Goal: Check status

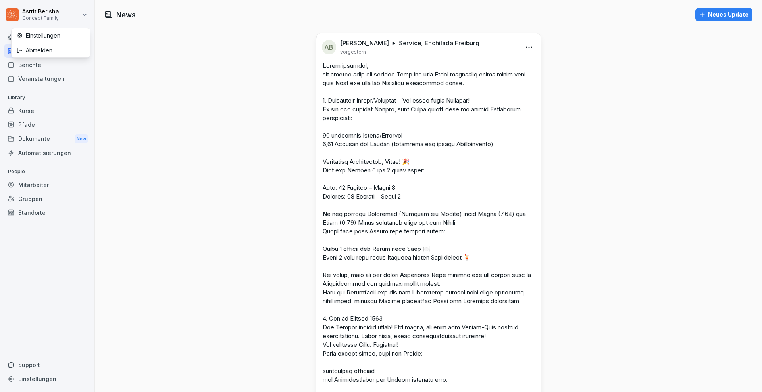
drag, startPoint x: 38, startPoint y: 6, endPoint x: 41, endPoint y: 10, distance: 5.4
click at [38, 6] on html "[PERSON_NAME] Concept Family Home News Berichte Veranstaltungen Library Kurse P…" at bounding box center [381, 196] width 762 height 392
click at [30, 67] on div "Berichte" at bounding box center [47, 65] width 87 height 14
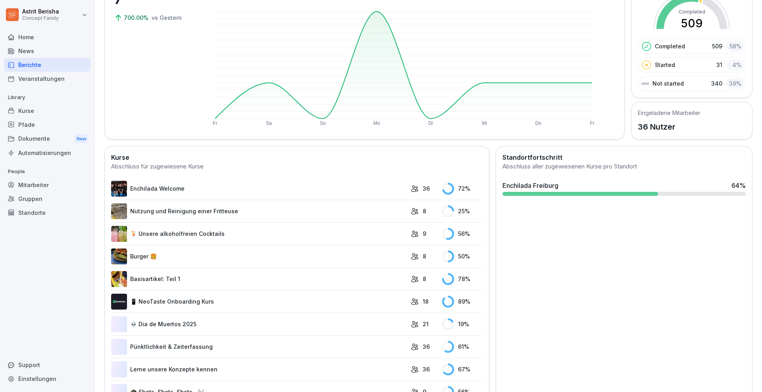
scroll to position [99, 0]
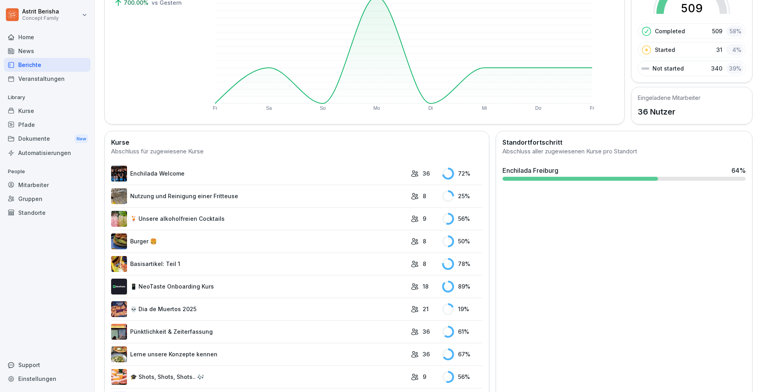
click at [173, 173] on link "Enchilada Welcome" at bounding box center [259, 174] width 296 height 16
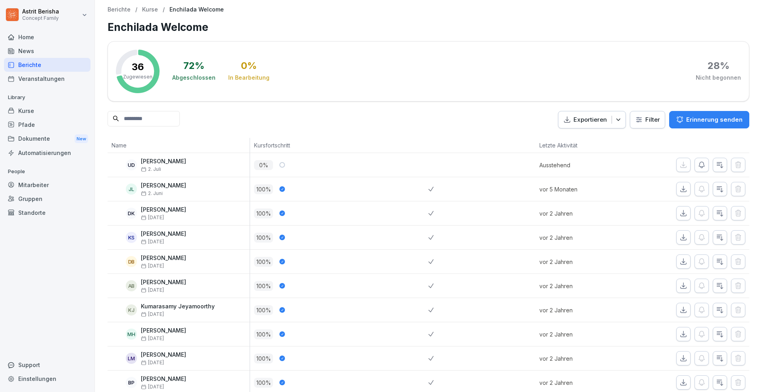
drag, startPoint x: 282, startPoint y: 204, endPoint x: 300, endPoint y: 226, distance: 28.5
click at [300, 226] on div "100 %" at bounding box center [339, 238] width 178 height 24
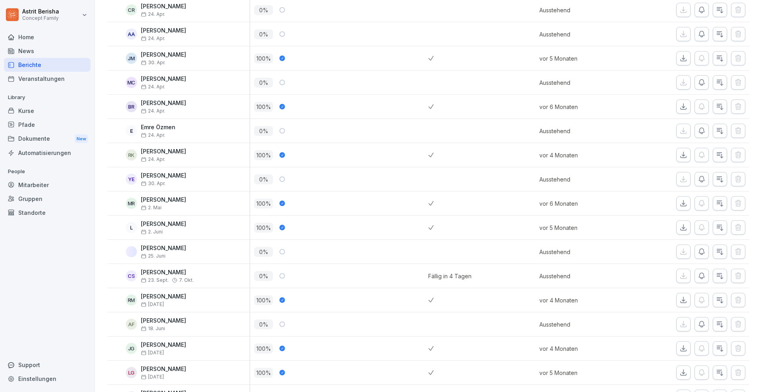
scroll to position [645, 0]
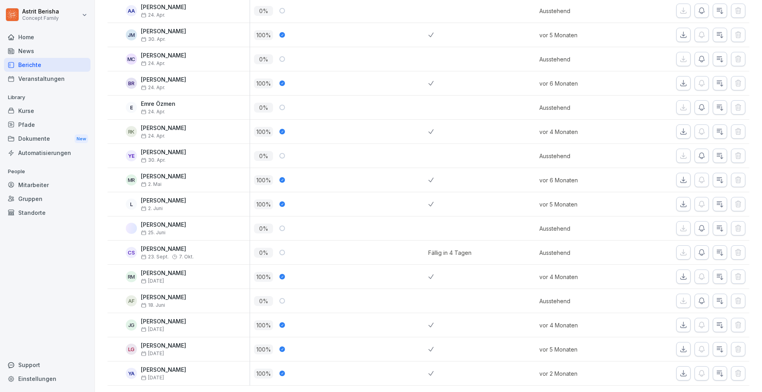
click at [698, 249] on icon "button" at bounding box center [702, 253] width 8 height 8
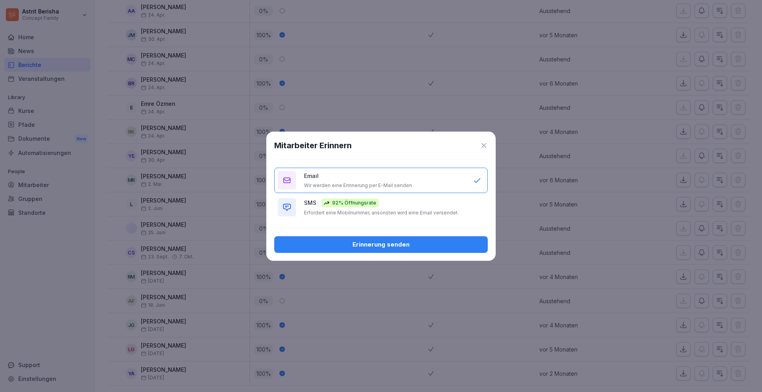
click at [362, 184] on p "Wir werden eine Erinnerung per E-Mail senden" at bounding box center [358, 186] width 108 height 6
click at [484, 146] on icon at bounding box center [483, 145] width 5 height 5
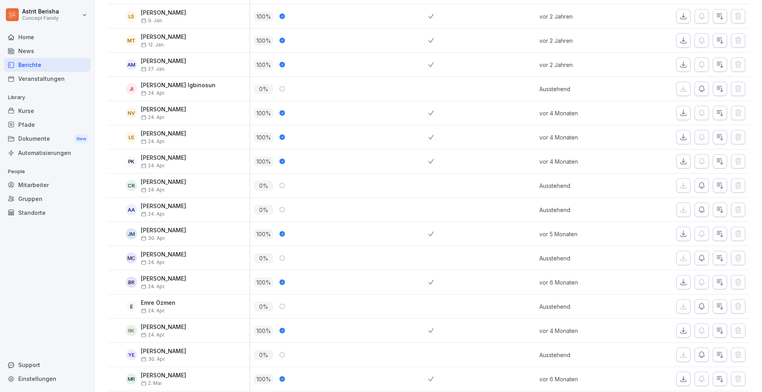
scroll to position [298, 0]
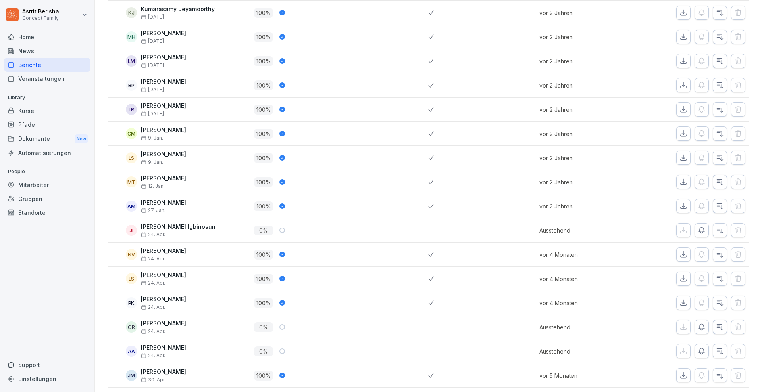
click at [21, 64] on div "Berichte" at bounding box center [47, 65] width 87 height 14
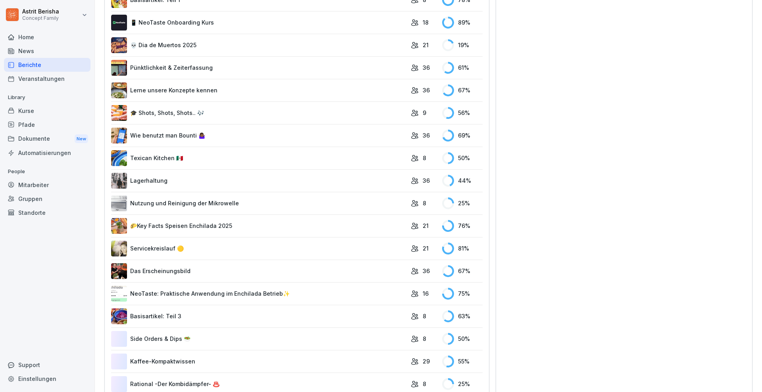
scroll to position [396, 0]
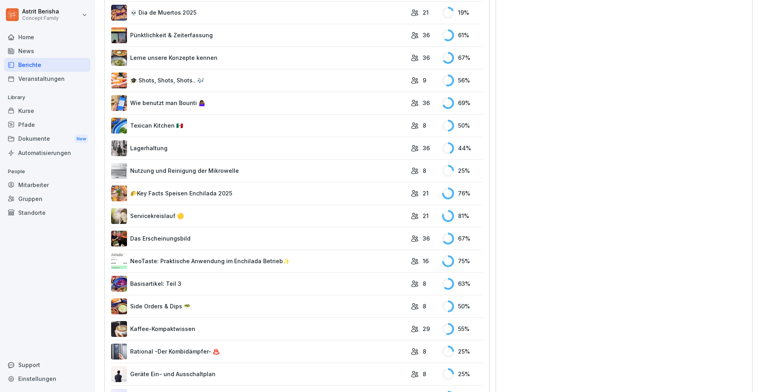
click at [193, 194] on link "🌮Key Facts Speisen Enchilada 2025" at bounding box center [259, 194] width 296 height 16
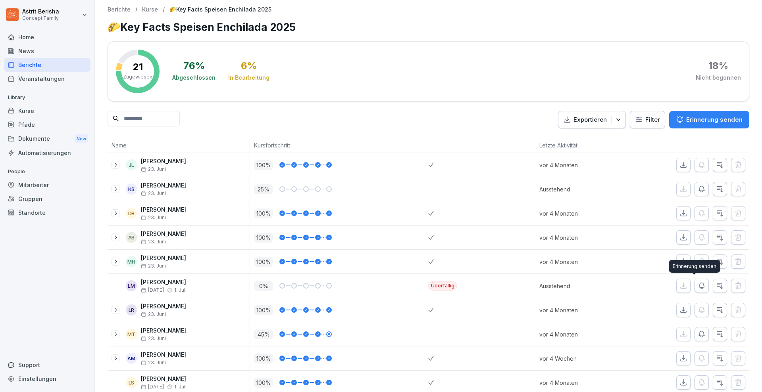
click at [698, 287] on icon "button" at bounding box center [702, 286] width 8 height 8
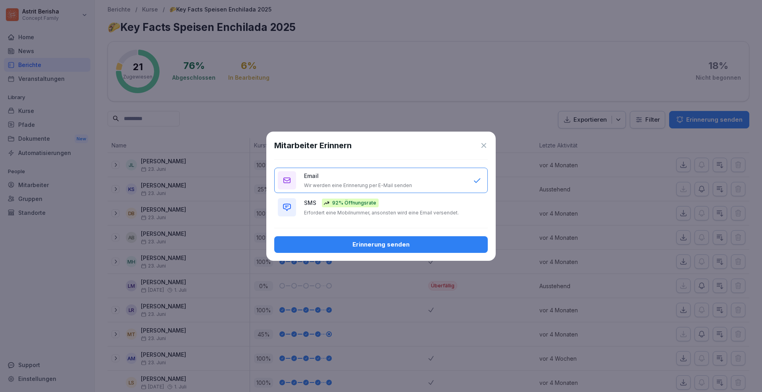
click at [363, 245] on div "Erinnerung senden" at bounding box center [381, 244] width 201 height 9
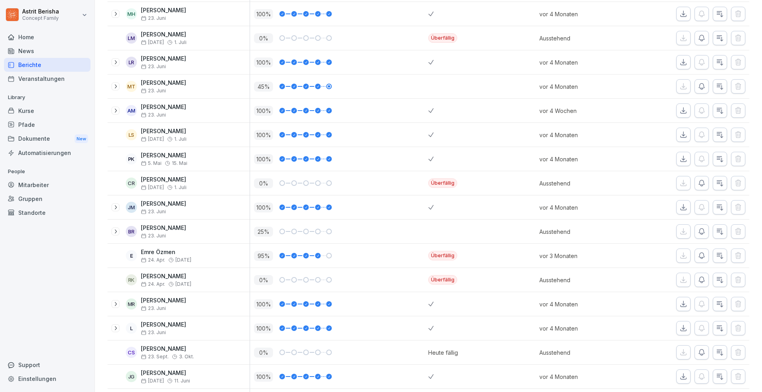
scroll to position [290, 0]
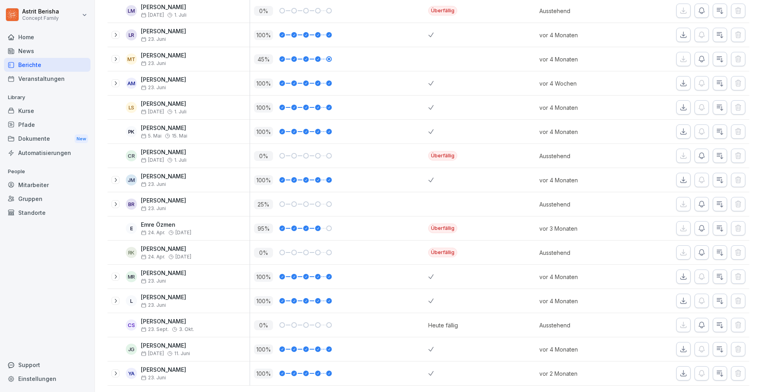
click at [698, 249] on icon "button" at bounding box center [702, 253] width 8 height 8
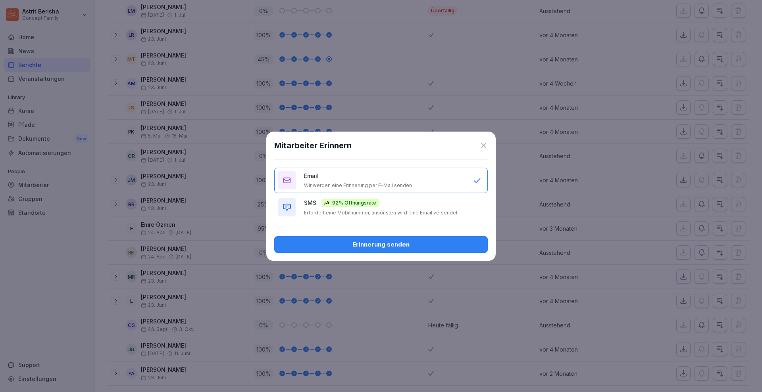
click at [407, 242] on div "Erinnerung senden" at bounding box center [381, 244] width 201 height 9
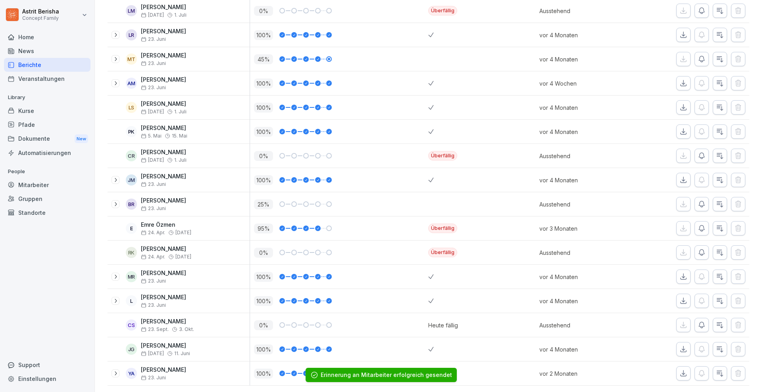
click at [33, 66] on div "Berichte" at bounding box center [47, 65] width 87 height 14
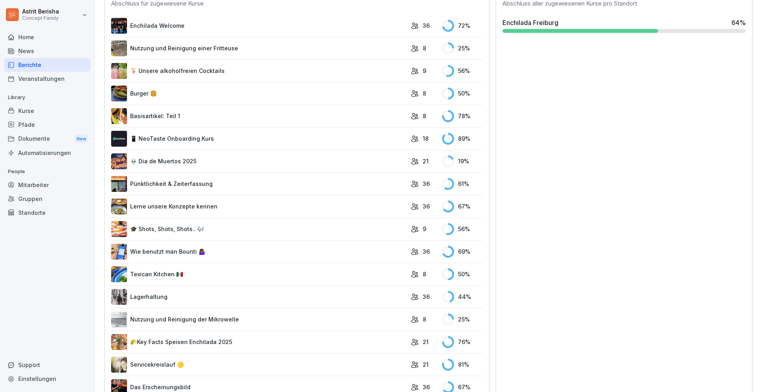
scroll to position [297, 0]
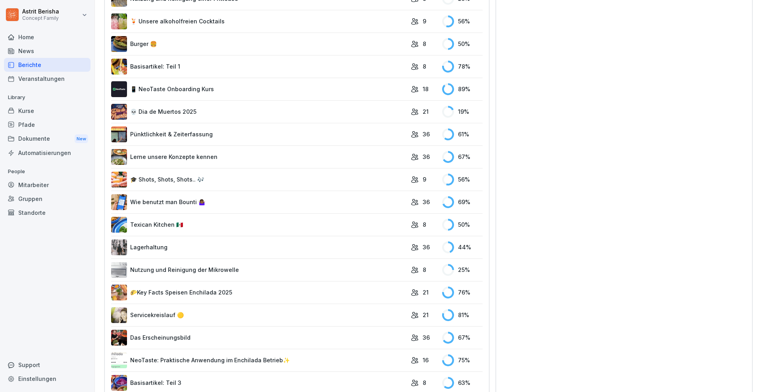
click at [187, 135] on link "Pünktlichkeit & Zeiterfassung" at bounding box center [259, 135] width 296 height 16
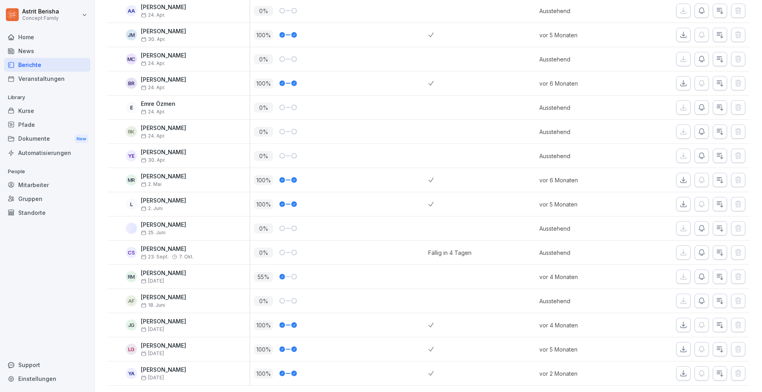
scroll to position [654, 0]
click at [32, 62] on div "Berichte" at bounding box center [47, 65] width 87 height 14
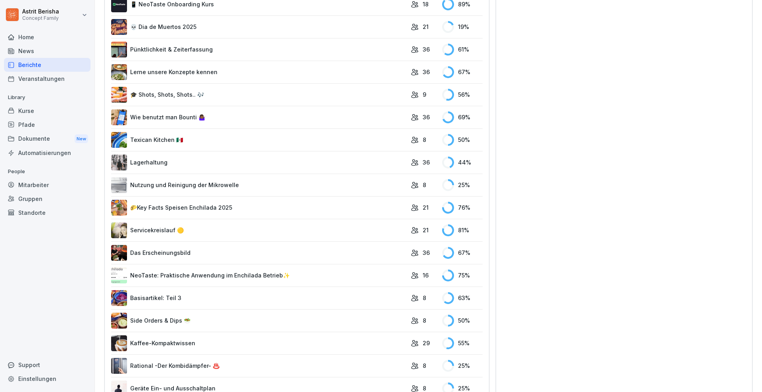
scroll to position [396, 0]
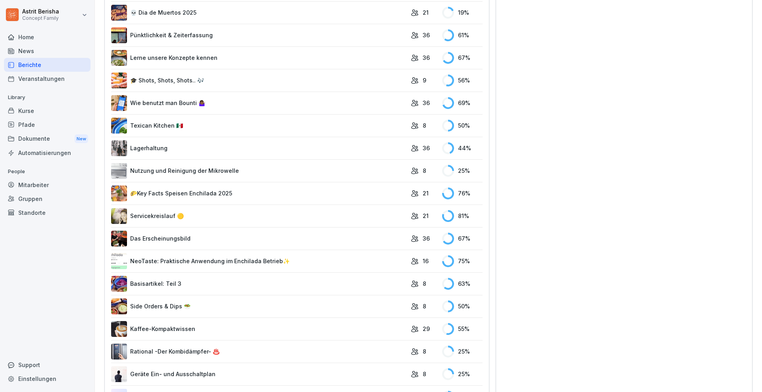
click at [149, 213] on link "Servicekreislauf 🟡" at bounding box center [259, 216] width 296 height 16
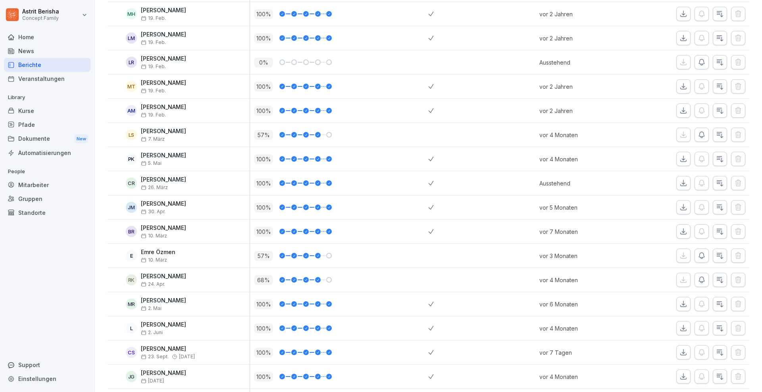
scroll to position [290, 0]
